Goal: Information Seeking & Learning: Learn about a topic

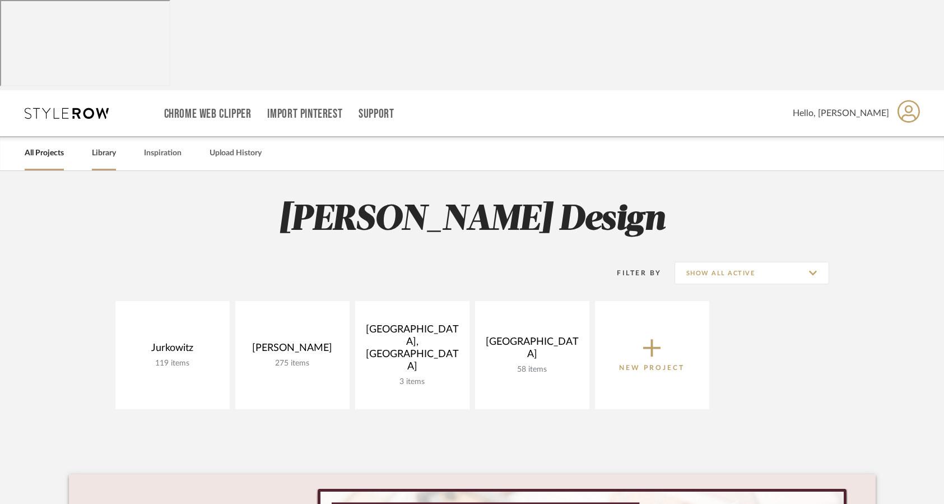
click at [98, 146] on link "Library" at bounding box center [104, 153] width 24 height 15
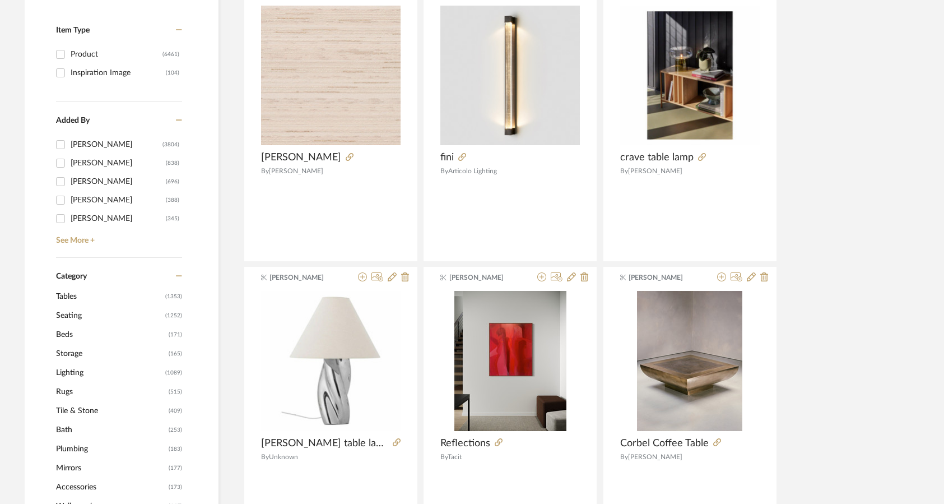
click at [63, 382] on span "Rugs" at bounding box center [111, 391] width 110 height 19
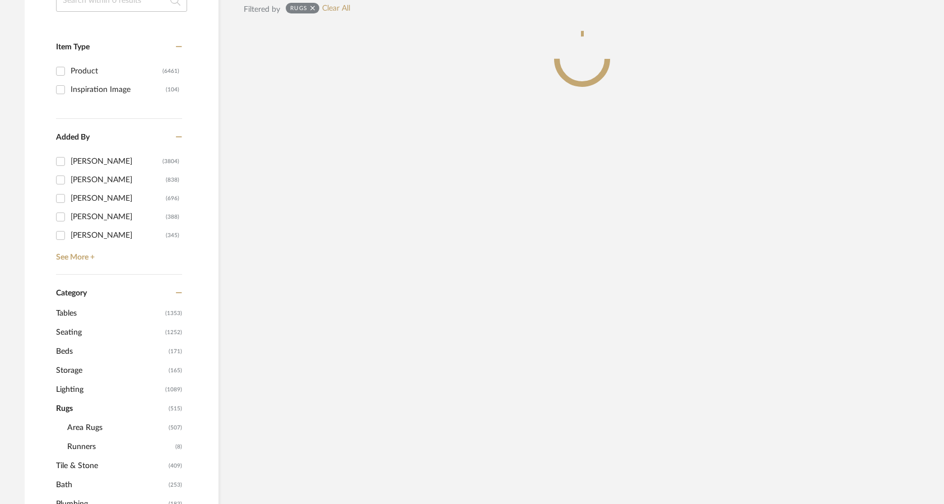
scroll to position [341, 0]
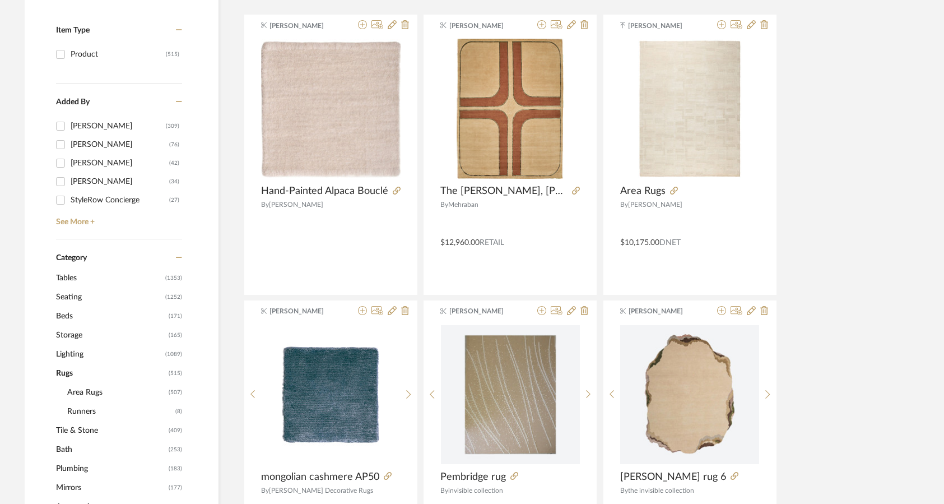
click at [76, 383] on span "Area Rugs" at bounding box center [116, 392] width 99 height 19
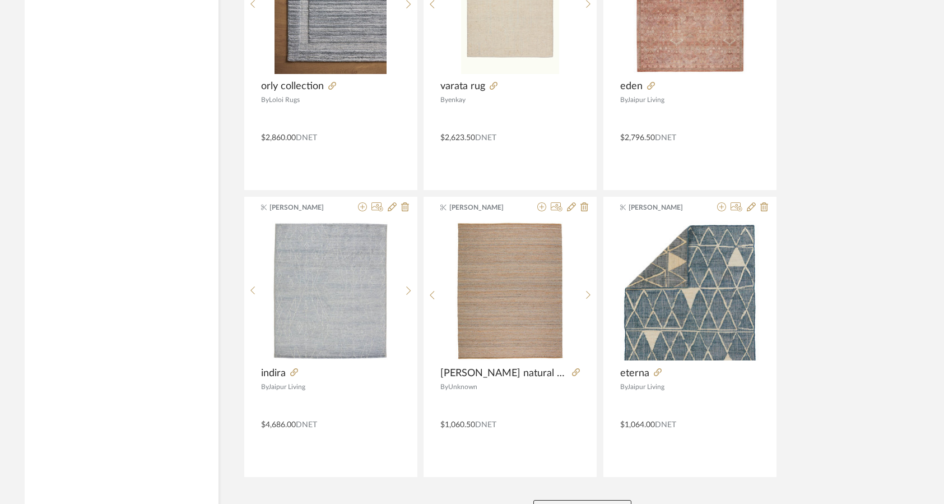
scroll to position [3313, 0]
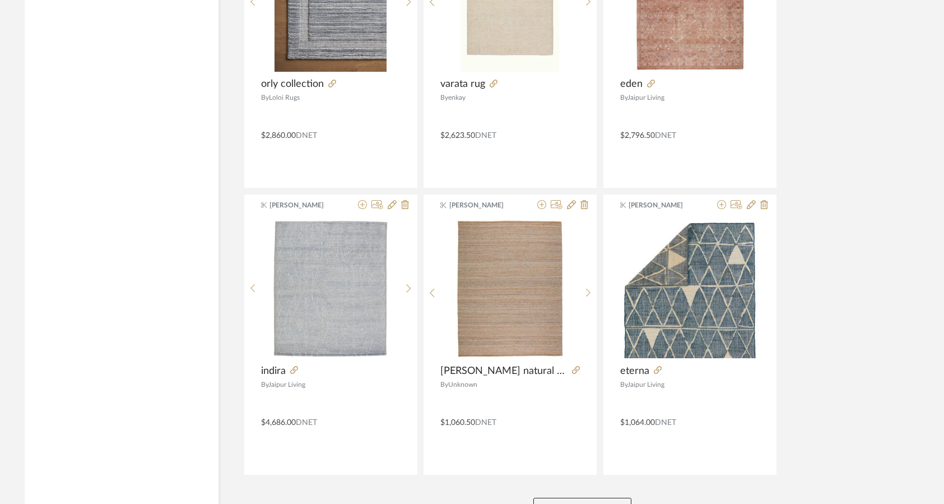
click at [572, 498] on button "View More" at bounding box center [582, 509] width 98 height 22
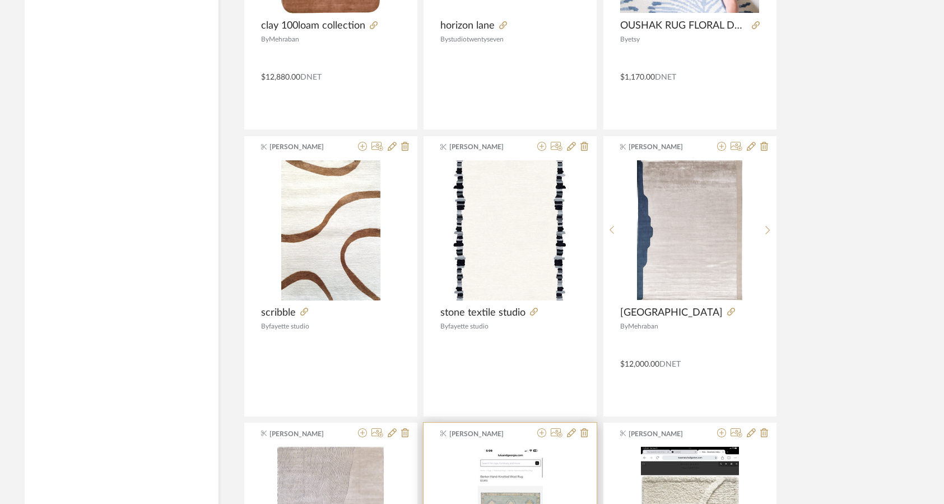
scroll to position [5083, 0]
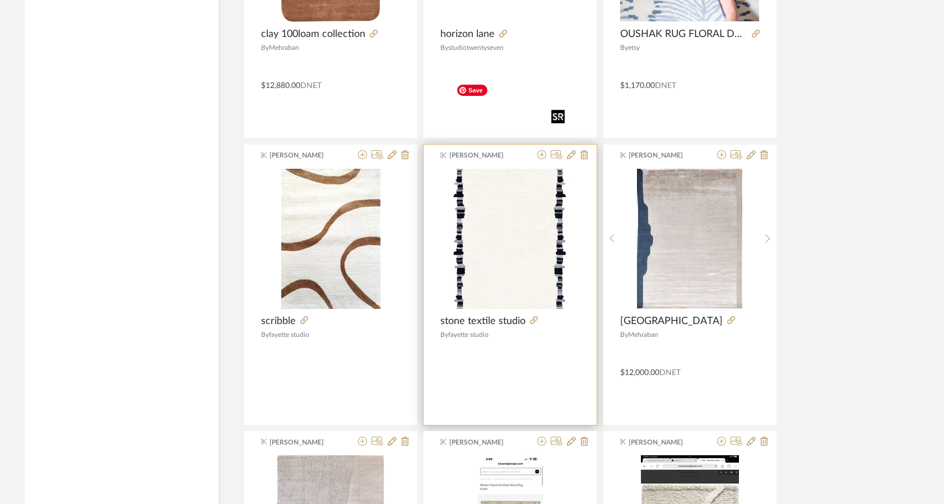
click at [491, 199] on img "0" at bounding box center [511, 239] width 118 height 140
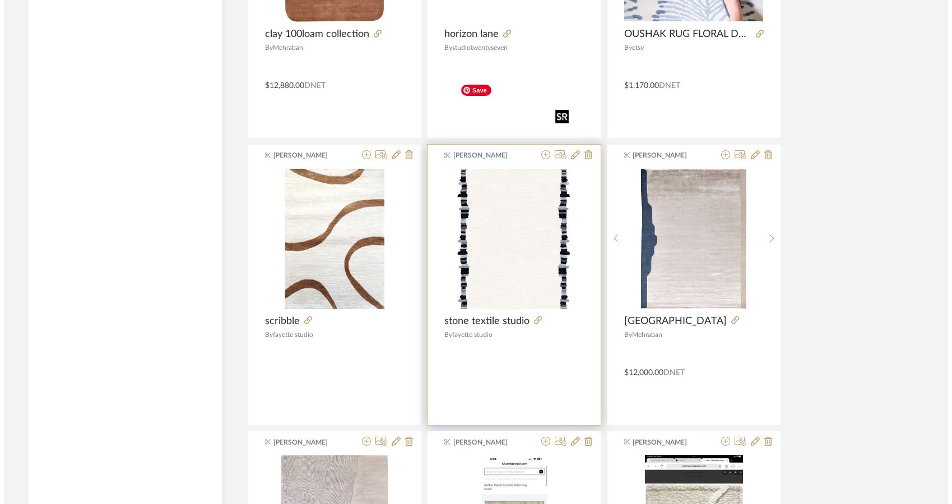
scroll to position [0, 0]
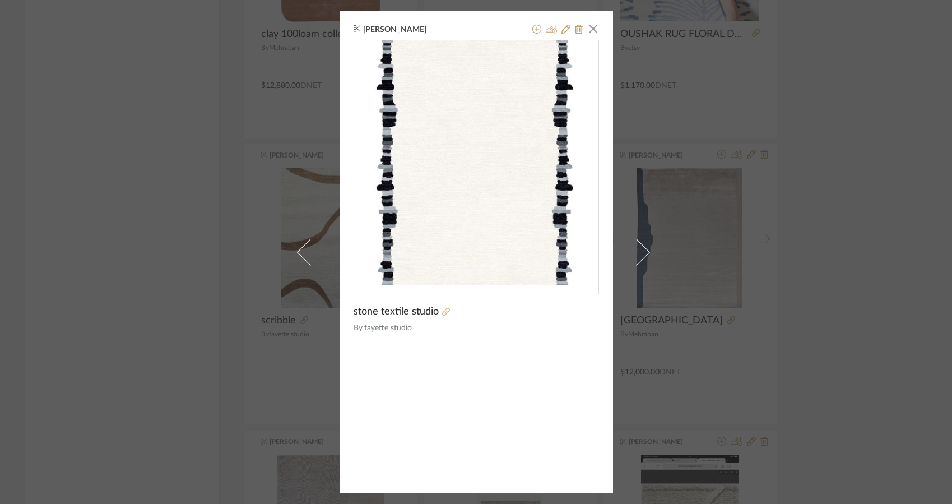
click at [442, 315] on icon at bounding box center [446, 312] width 8 height 8
